Goal: Task Accomplishment & Management: Use online tool/utility

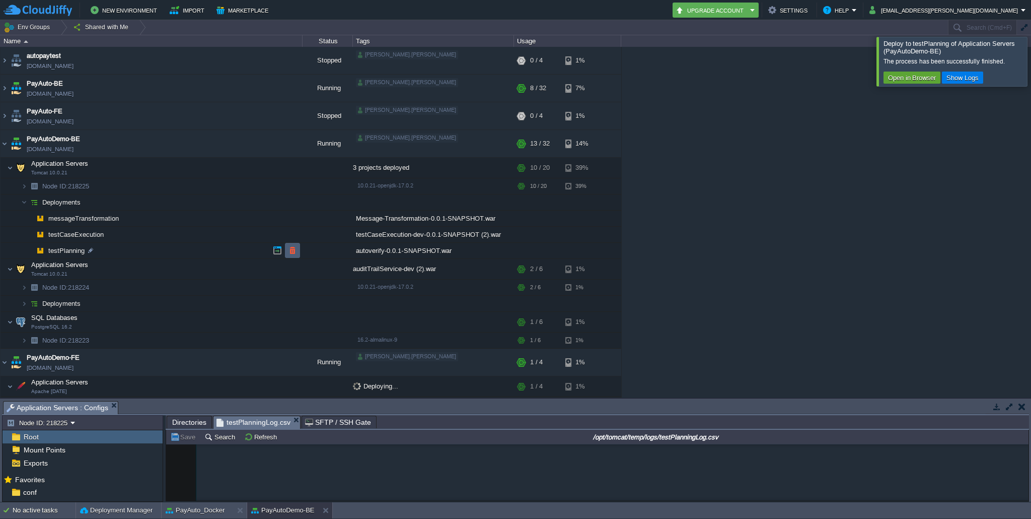
scroll to position [17069, 0]
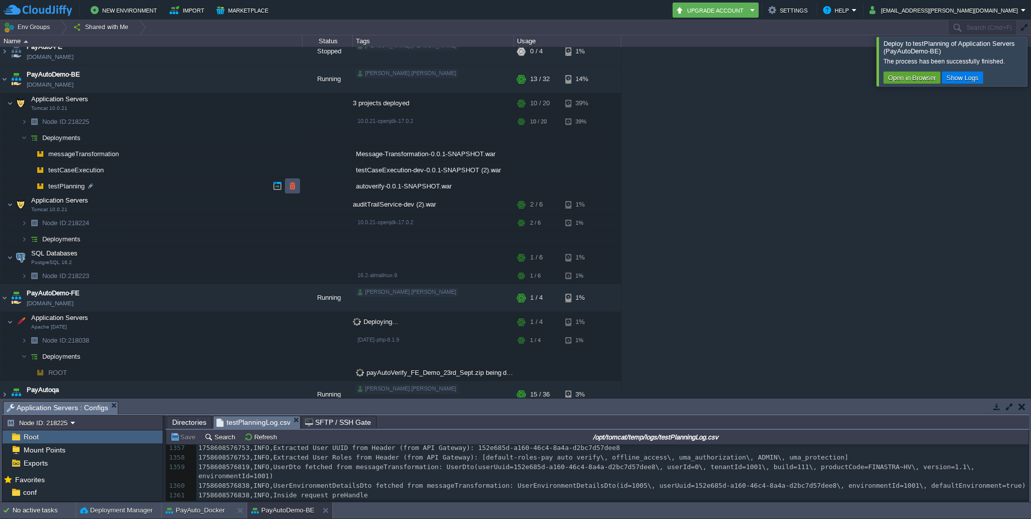
click at [293, 186] on button "button" at bounding box center [292, 185] width 9 height 9
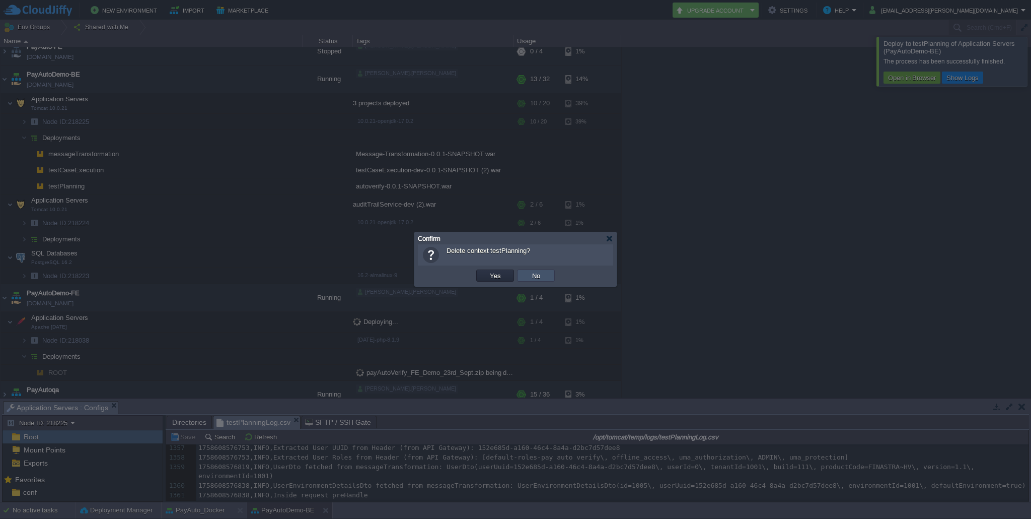
click at [531, 274] on button "No" at bounding box center [536, 275] width 14 height 9
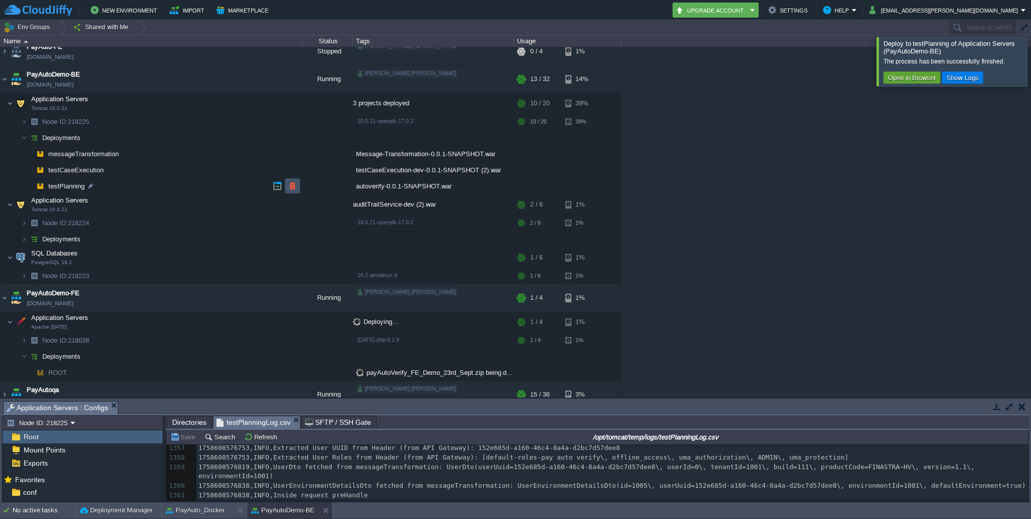
click at [290, 187] on button "button" at bounding box center [292, 185] width 9 height 9
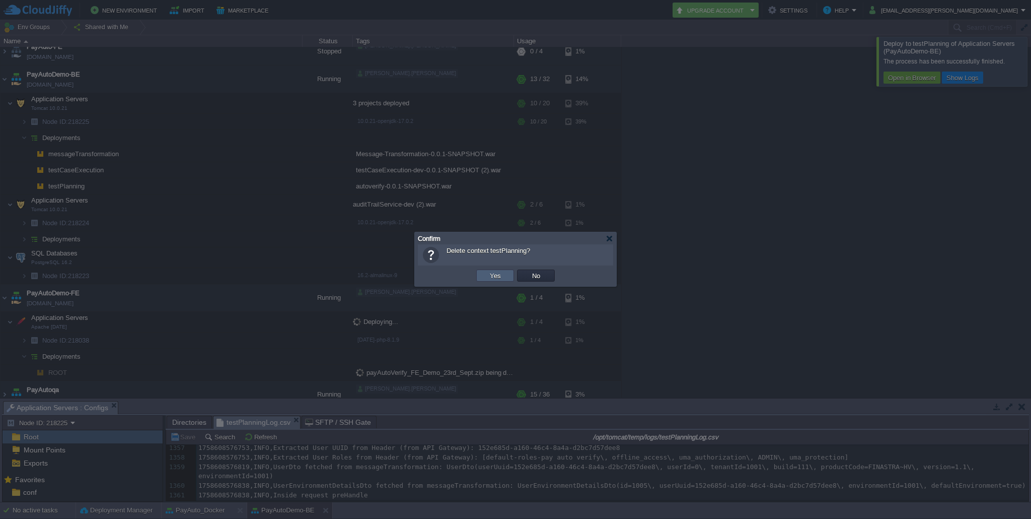
click at [494, 276] on button "Yes" at bounding box center [495, 275] width 17 height 9
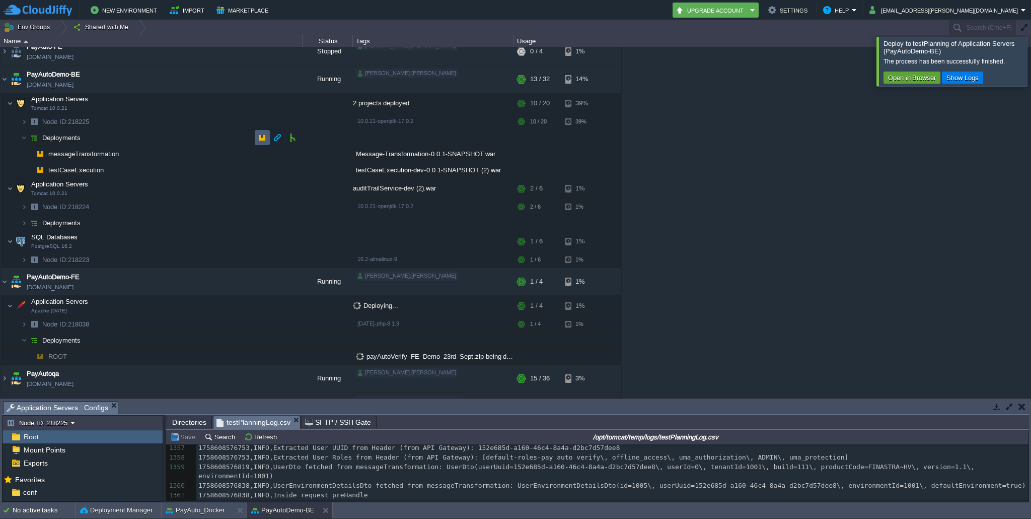
click at [261, 142] on td at bounding box center [262, 137] width 15 height 15
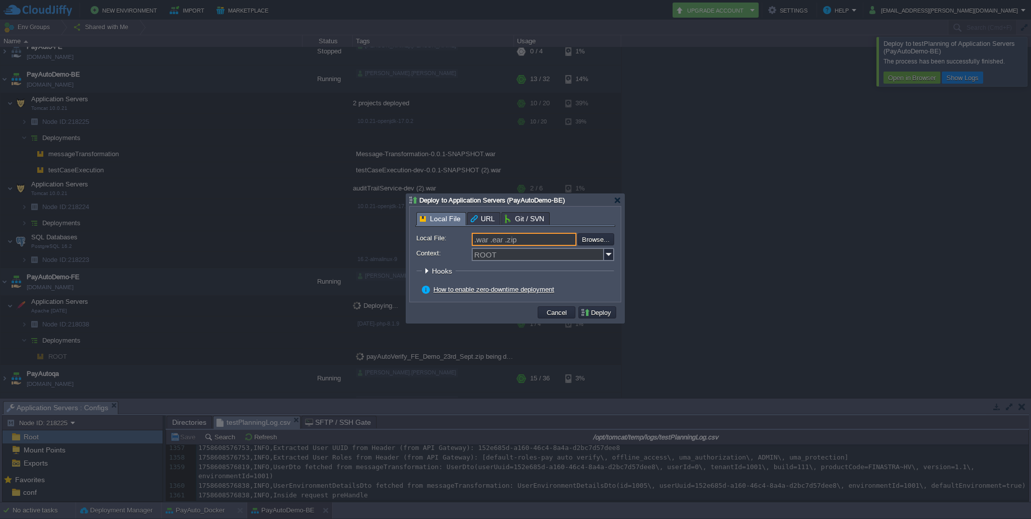
click at [511, 242] on input ".war .ear .zip" at bounding box center [524, 239] width 105 height 13
click at [520, 253] on input "Context:" at bounding box center [538, 254] width 132 height 13
paste input "testPlanning"
type input "testPlanning"
click at [595, 239] on input "file" at bounding box center [550, 239] width 127 height 12
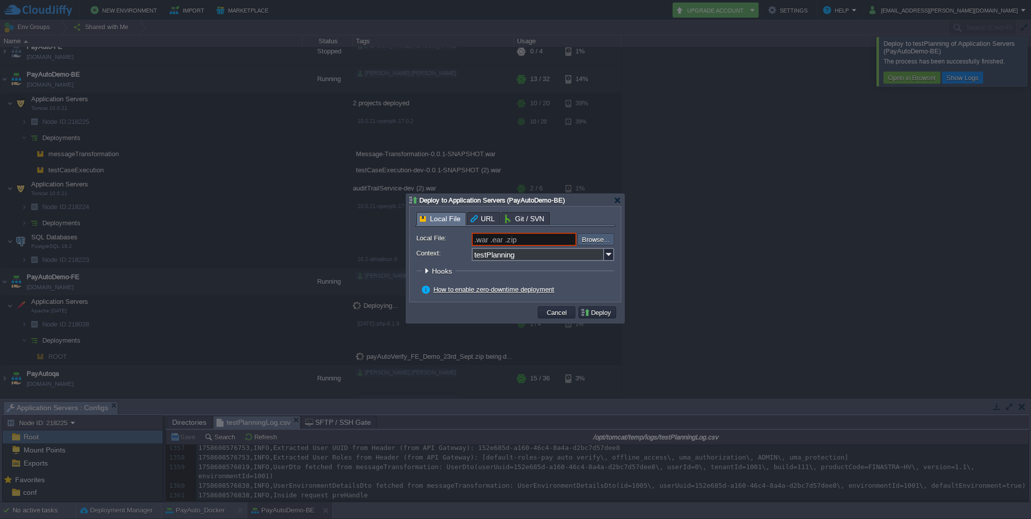
click at [591, 243] on input "file" at bounding box center [550, 239] width 127 height 12
type input "C:\fakepath\autoverify-0.0.1-SNAPSHOT.war"
type input "autoverify-0.0.1-SNAPSHOT.war"
click at [602, 317] on button "Deploy" at bounding box center [598, 312] width 34 height 9
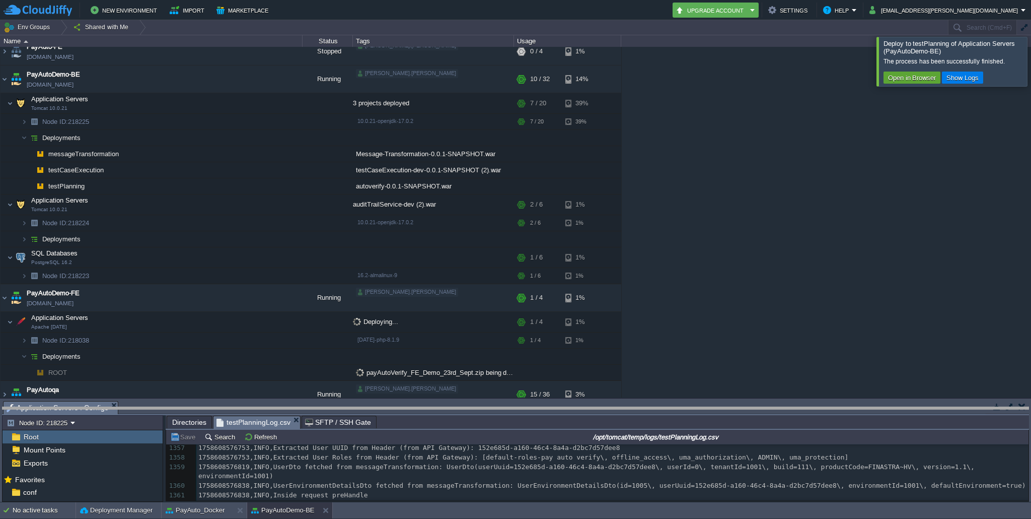
drag, startPoint x: 452, startPoint y: 402, endPoint x: 449, endPoint y: 407, distance: 5.9
click at [449, 407] on body "New Environment Import Marketplace Bonus ₹0.00 Upgrade Account Settings Help as…" at bounding box center [515, 259] width 1031 height 519
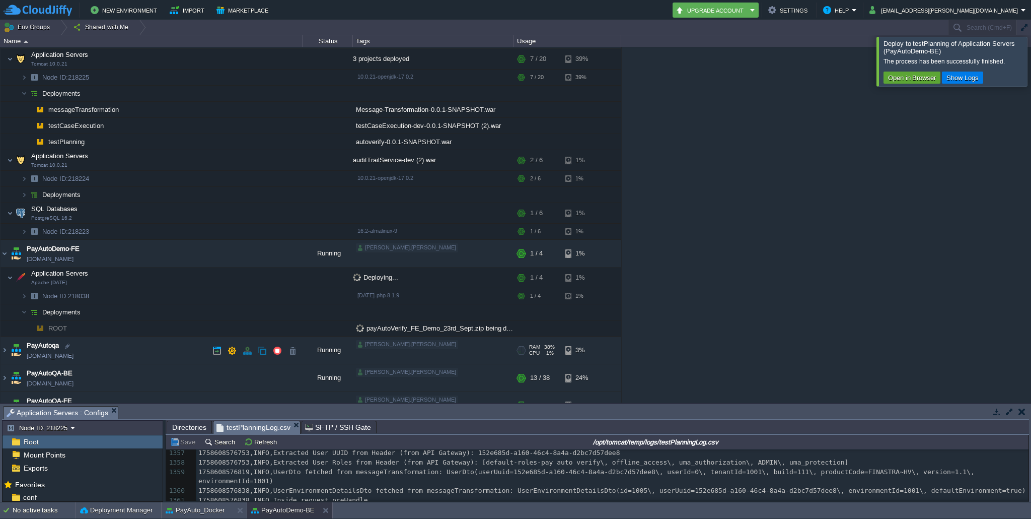
scroll to position [110, 0]
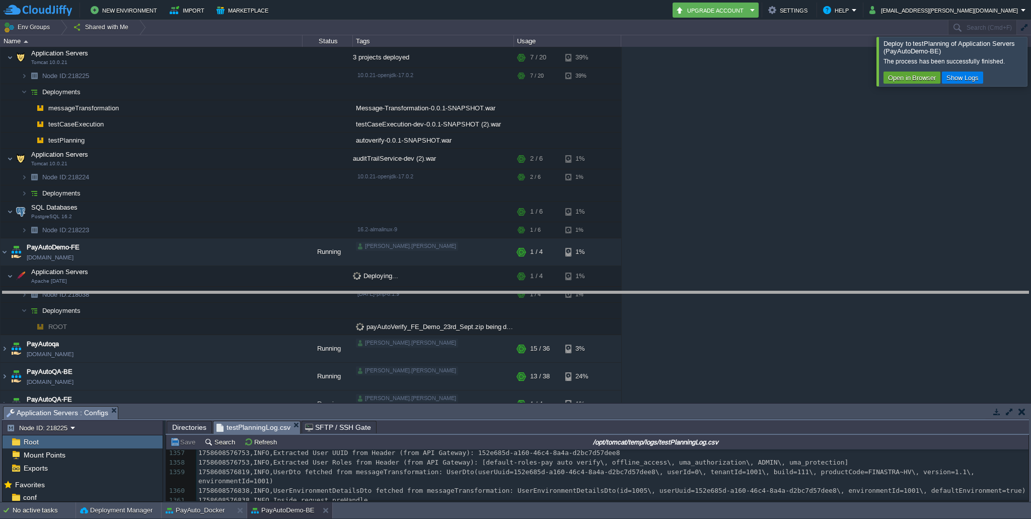
drag, startPoint x: 390, startPoint y: 414, endPoint x: 384, endPoint y: 292, distance: 122.0
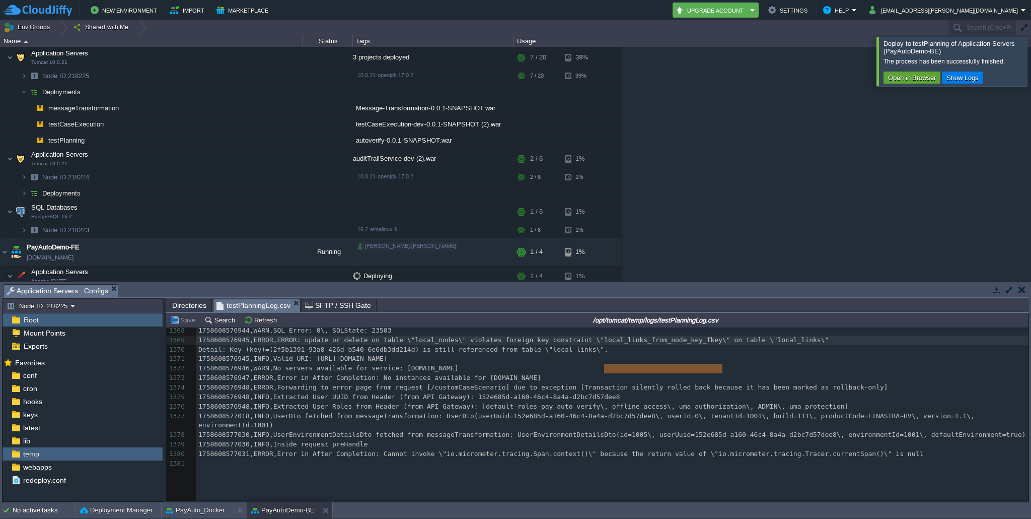
scroll to position [17201, 0]
click at [452, 464] on div "x 1343 1758608576641,INFO,Inside request preHandle 1344 1758608576642,ERROR,Err…" at bounding box center [612, 260] width 832 height 408
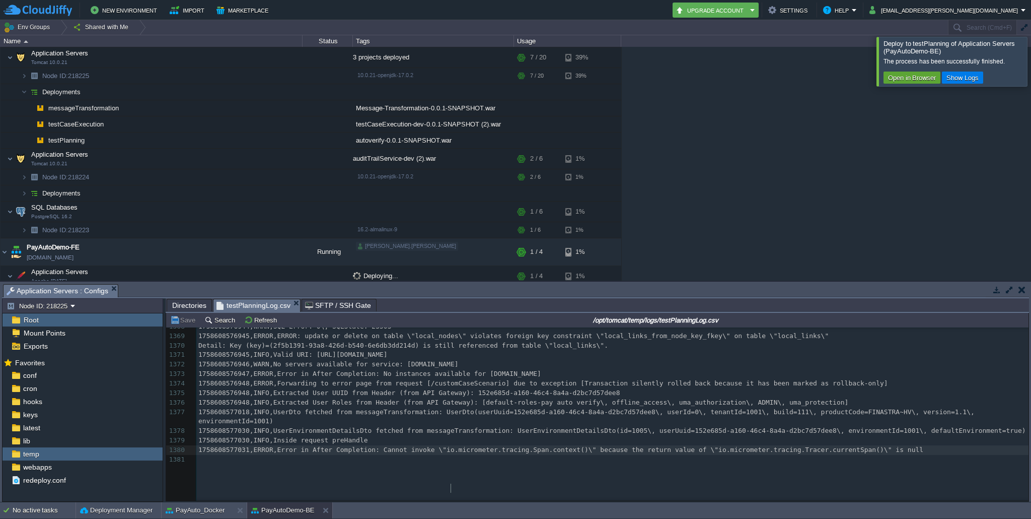
type textarea "io"
type textarea "1758608577031,ERROR,Error in After Completion: Cannot invoke \"io.micrometer.tr…"
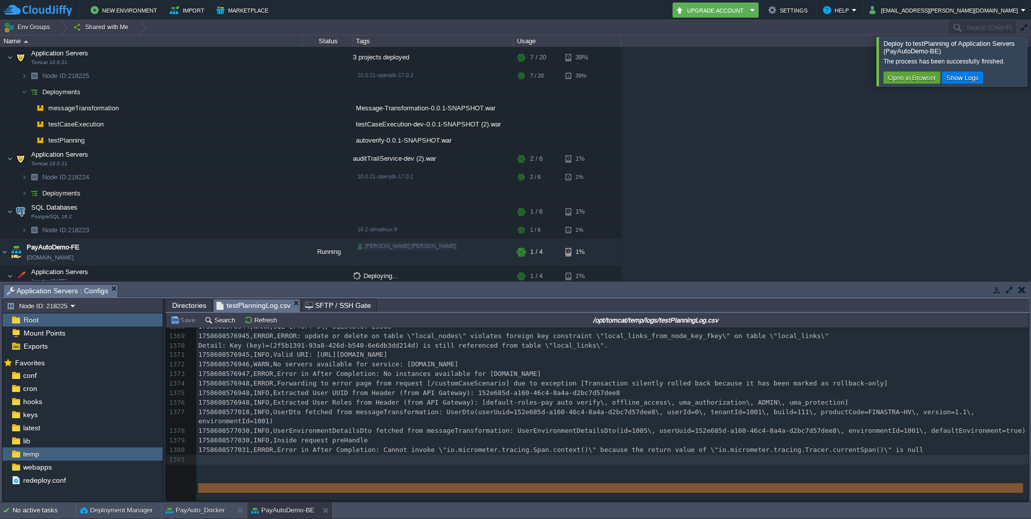
click at [452, 453] on span "1758608577031,ERROR,Error in After Completion: Cannot invoke \"io.micrometer.tr…" at bounding box center [560, 450] width 725 height 8
click at [255, 320] on button "Refresh" at bounding box center [262, 319] width 36 height 9
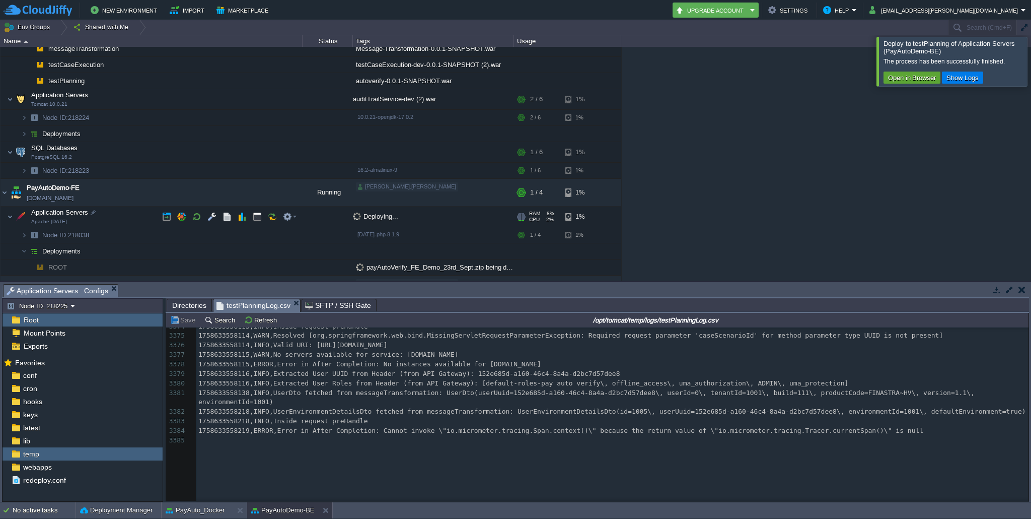
scroll to position [210, 0]
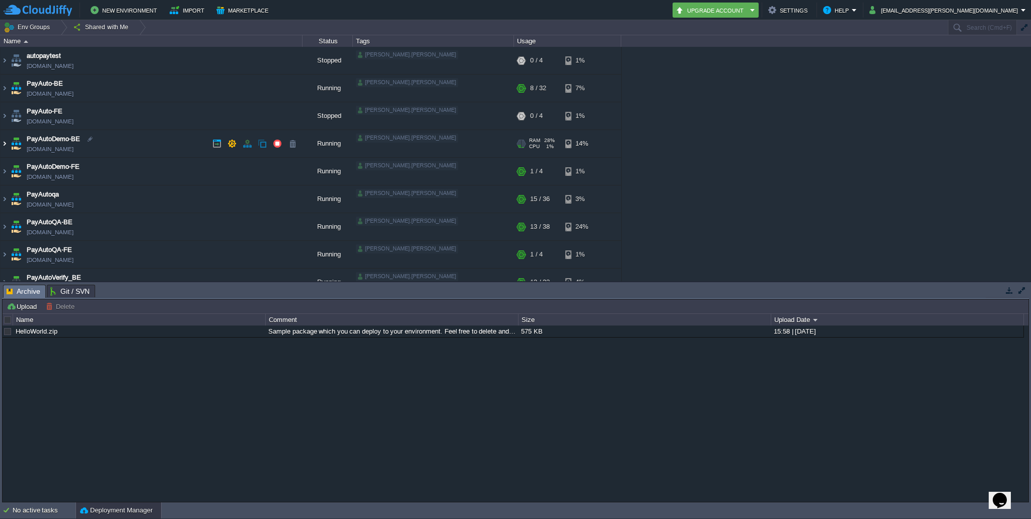
click at [5, 140] on img at bounding box center [5, 143] width 8 height 27
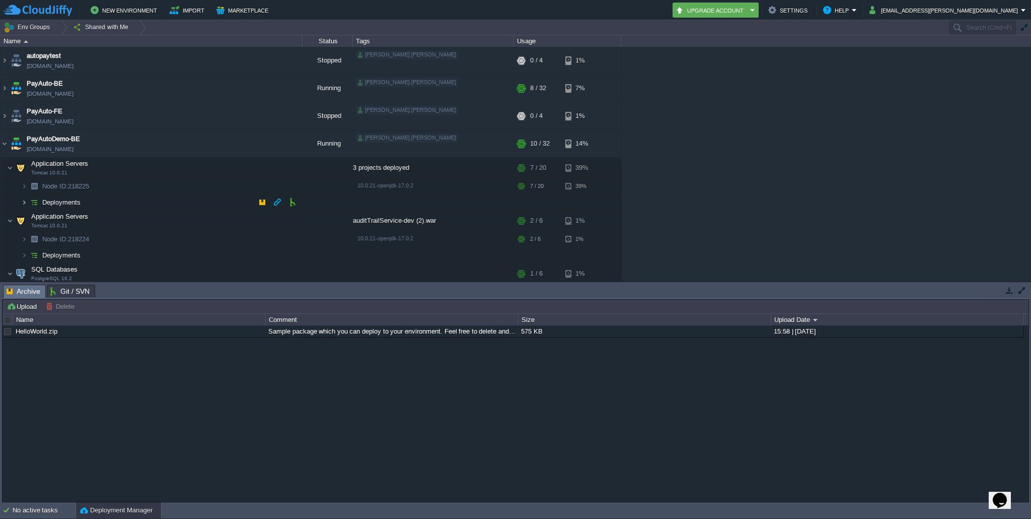
click at [24, 198] on img at bounding box center [24, 202] width 6 height 16
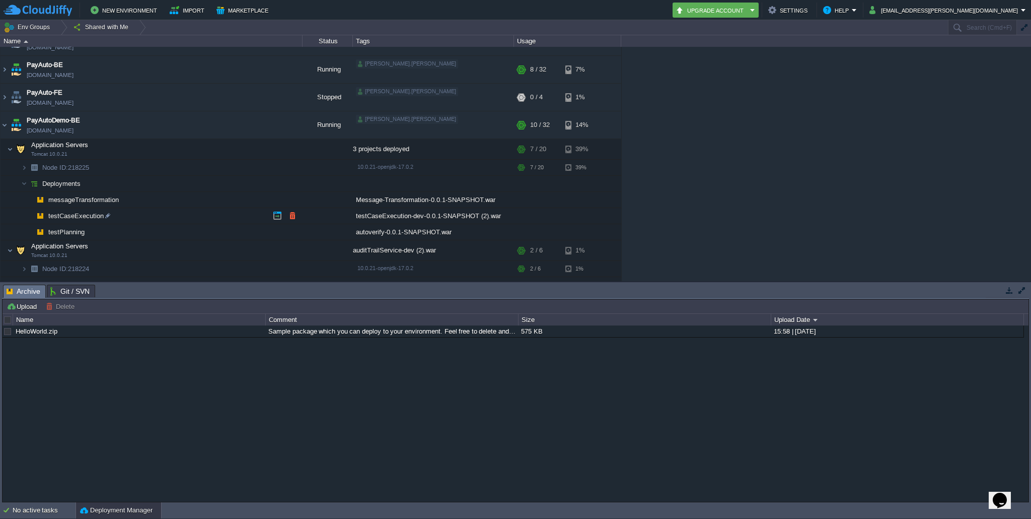
scroll to position [24, 0]
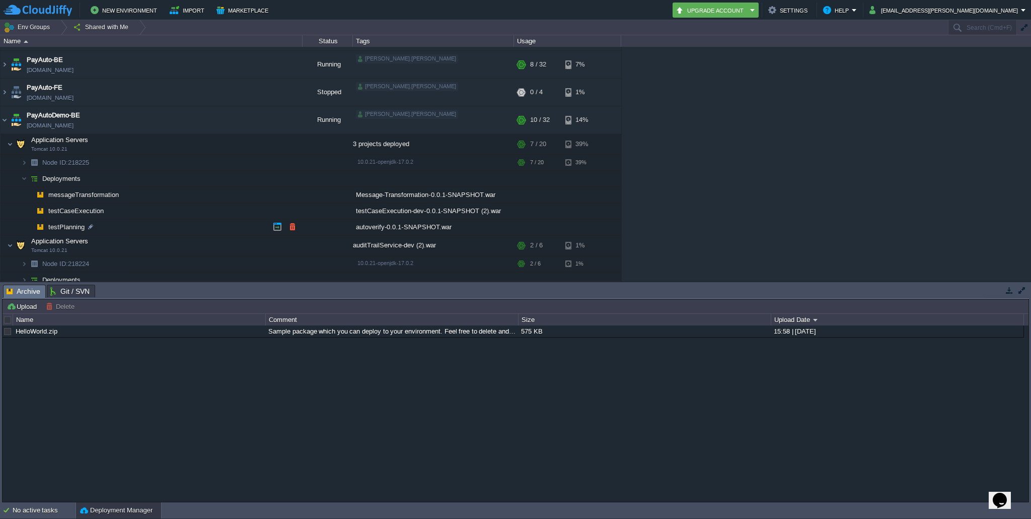
click at [73, 224] on span "testPlanning" at bounding box center [66, 227] width 39 height 9
click at [128, 211] on td "testCaseExecution" at bounding box center [152, 211] width 302 height 16
click at [227, 160] on button "button" at bounding box center [227, 162] width 9 height 9
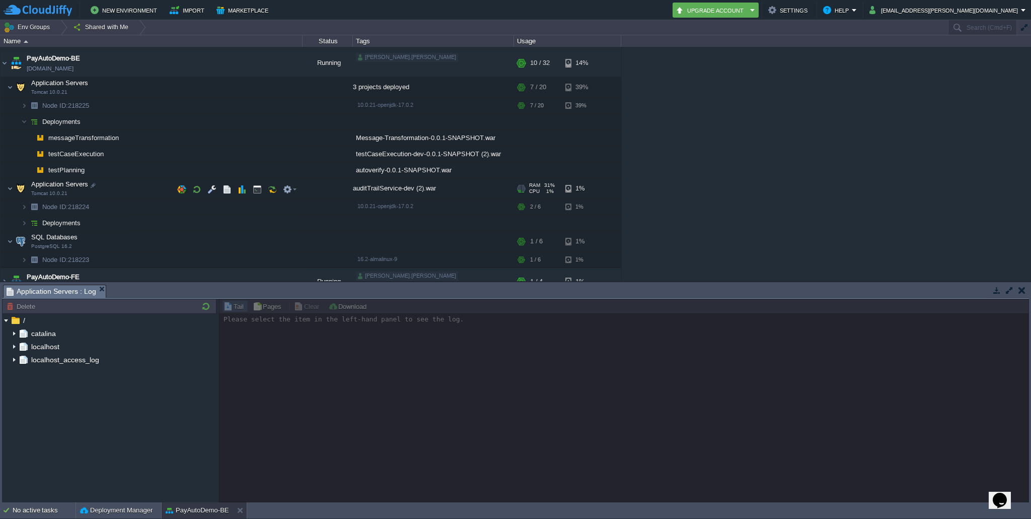
scroll to position [0, 0]
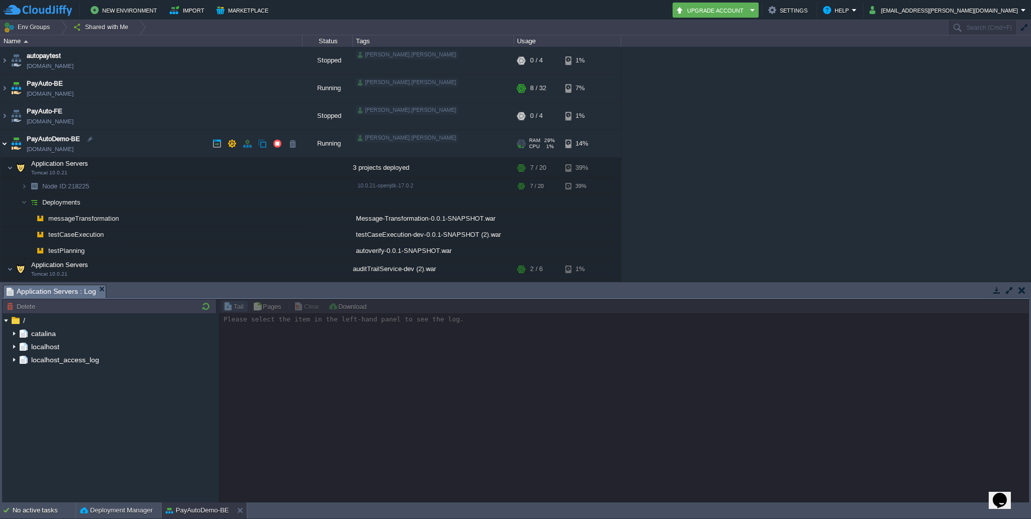
click at [8, 142] on img at bounding box center [5, 143] width 8 height 27
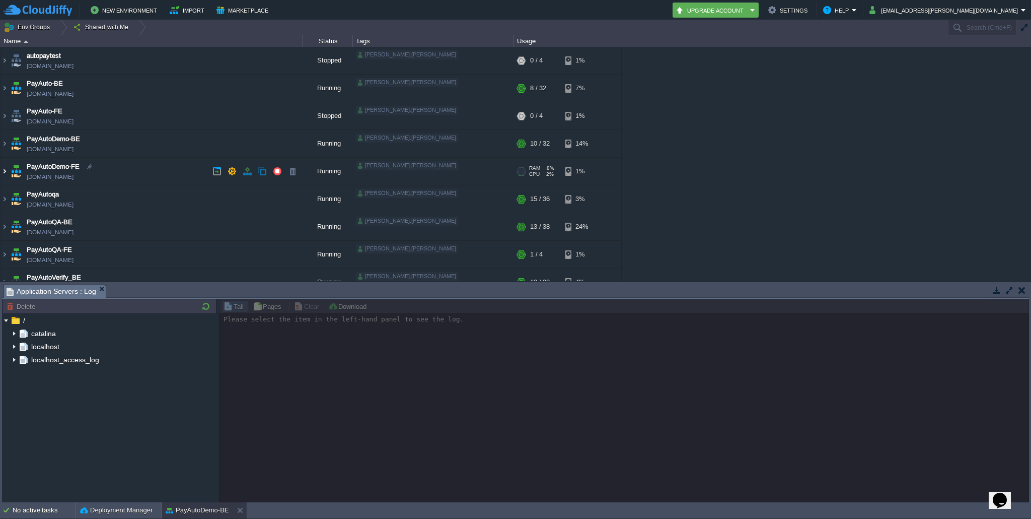
click at [6, 168] on img at bounding box center [5, 171] width 8 height 27
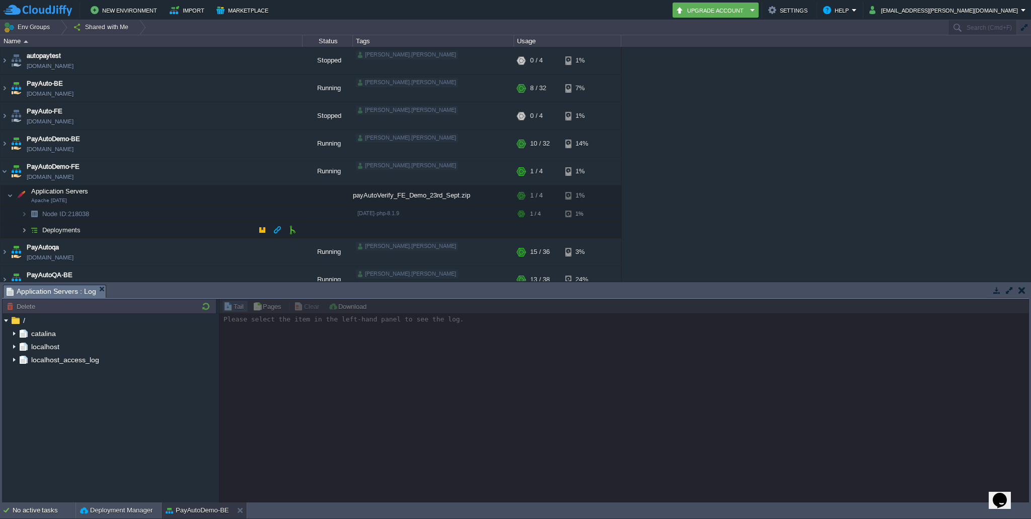
click at [26, 226] on img at bounding box center [24, 230] width 6 height 16
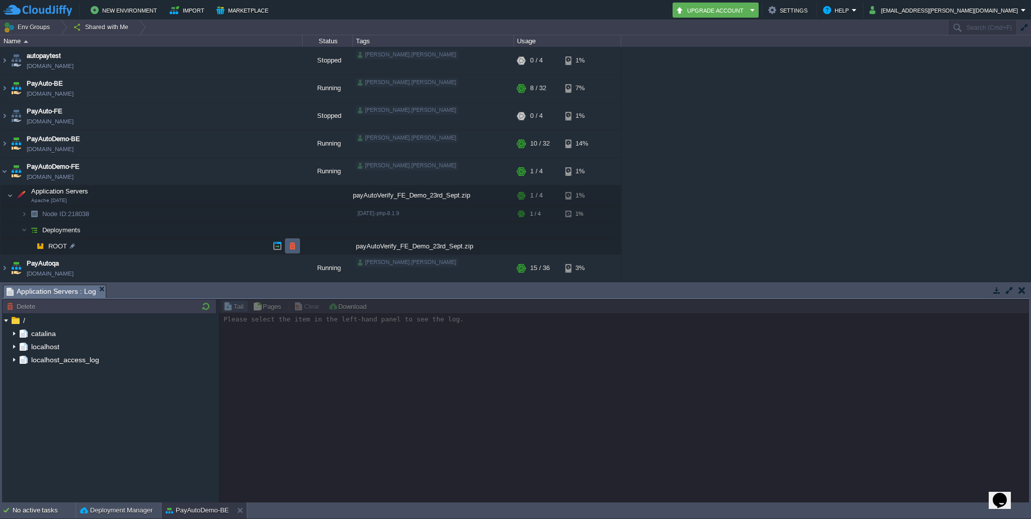
click at [296, 247] on button "button" at bounding box center [292, 245] width 9 height 9
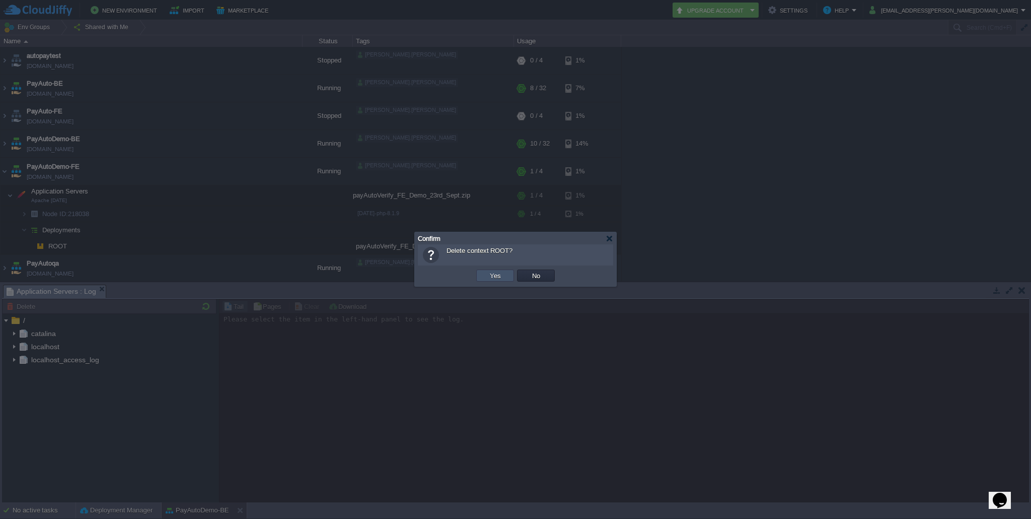
click at [496, 276] on button "Yes" at bounding box center [495, 275] width 17 height 9
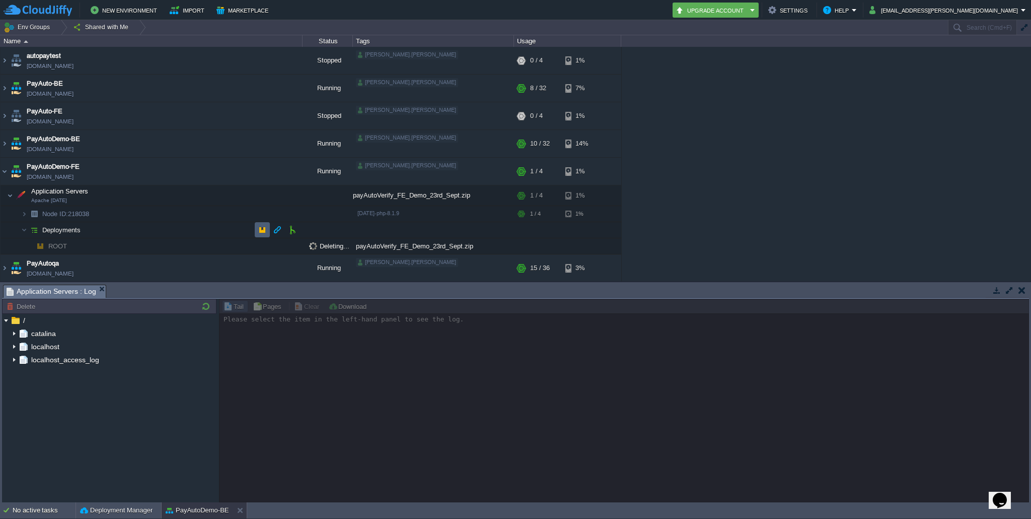
click at [262, 229] on button "button" at bounding box center [262, 229] width 9 height 9
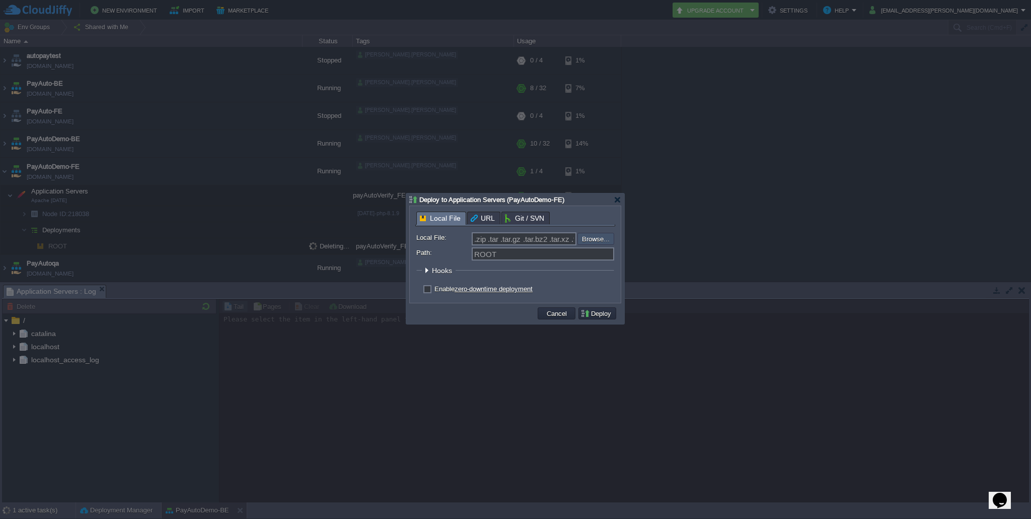
click at [590, 238] on input "file" at bounding box center [550, 239] width 127 height 12
type input "C:\fakepath\payAutoVerify_FE_DEMO_[DATE].zip"
type input "payAutoVerify_FE_DEMO_[DATE].zip"
click at [435, 289] on label "Enable zero-downtime deployment" at bounding box center [484, 289] width 98 height 8
click at [425, 289] on input "checkbox" at bounding box center [426, 290] width 7 height 7
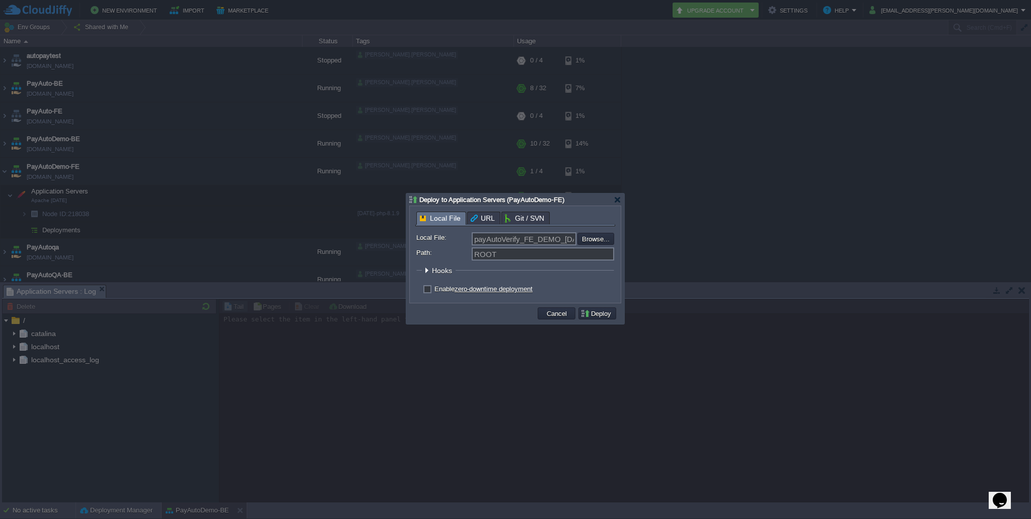
checkbox input "true"
click at [587, 317] on button "Deploy" at bounding box center [598, 313] width 34 height 9
